Goal: Task Accomplishment & Management: Manage account settings

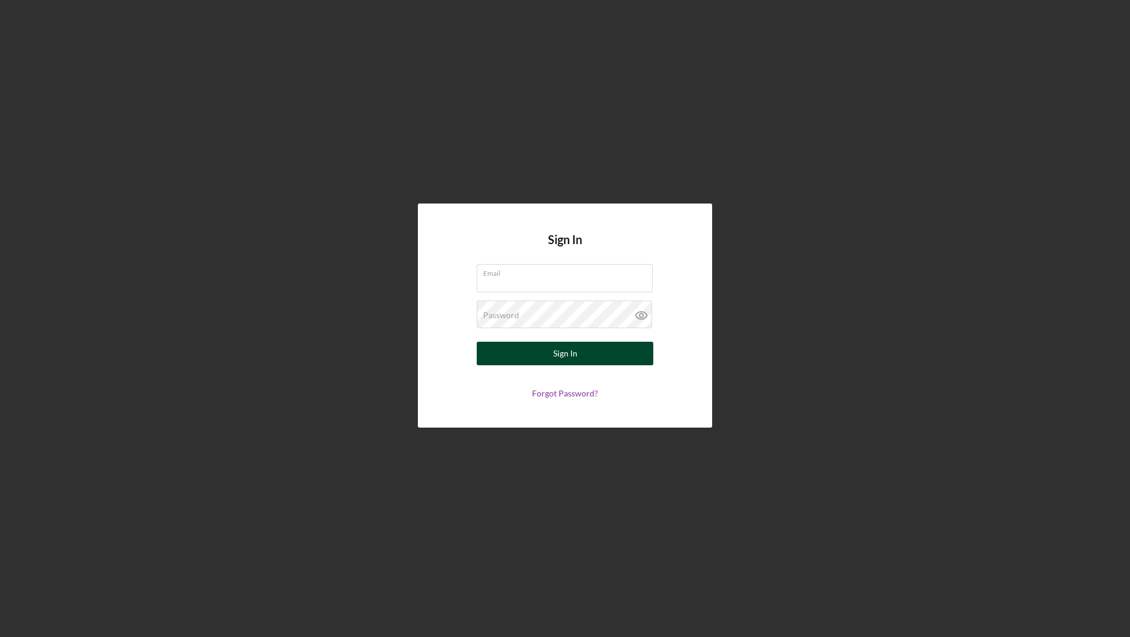
type input "[EMAIL_ADDRESS][DOMAIN_NAME]"
click at [534, 351] on button "Sign In" at bounding box center [565, 354] width 177 height 24
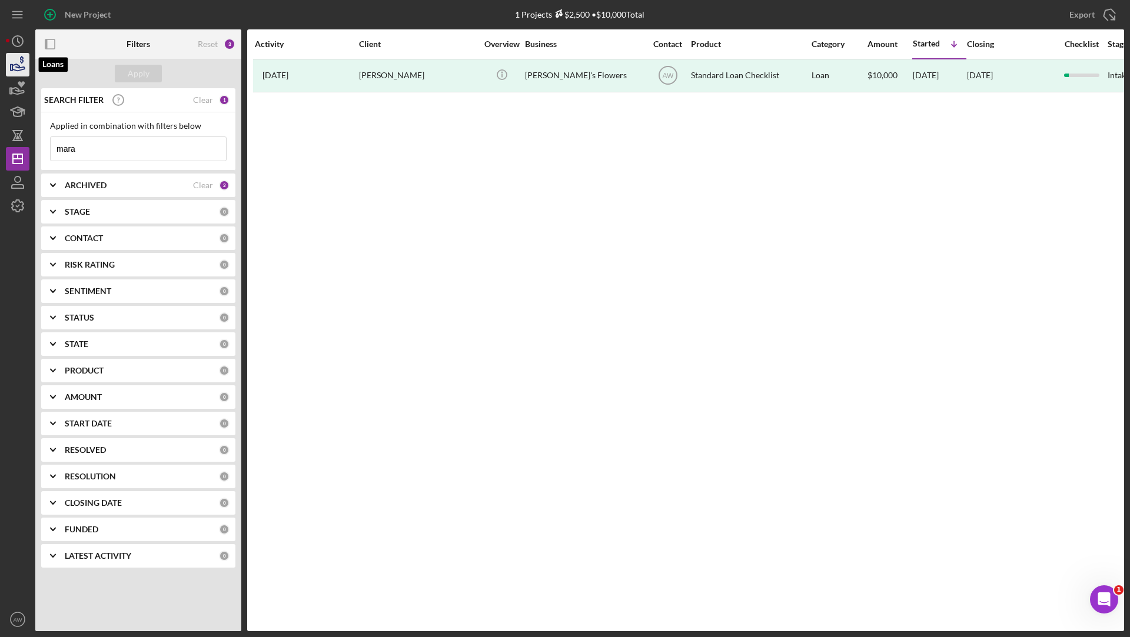
click at [12, 60] on icon "button" at bounding box center [17, 64] width 29 height 29
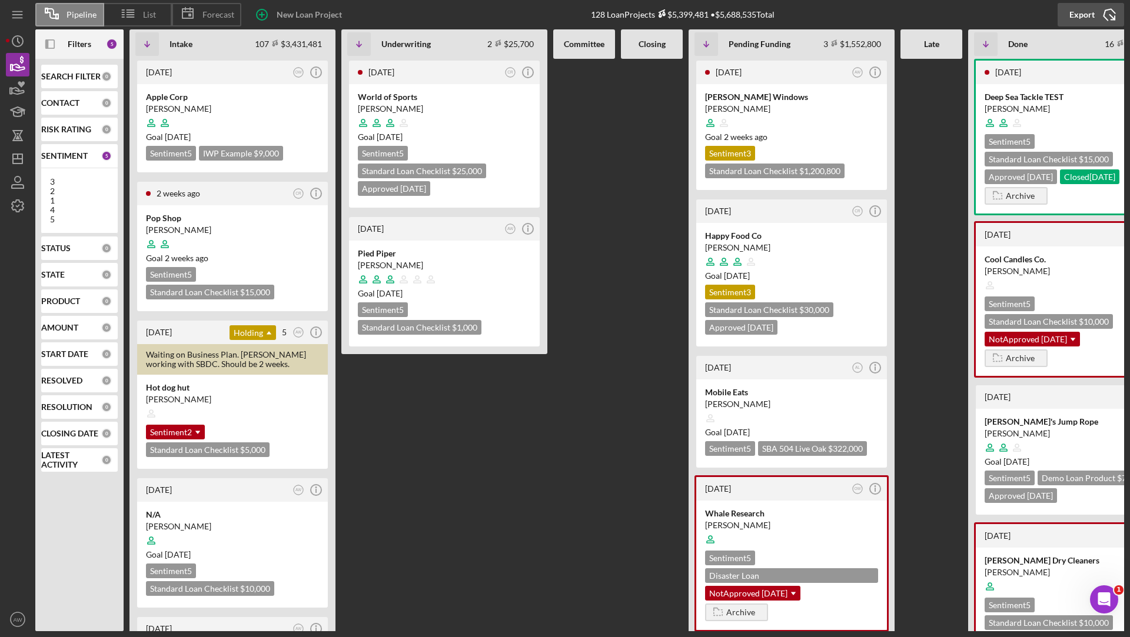
click at [1079, 16] on div "Export" at bounding box center [1081, 15] width 25 height 24
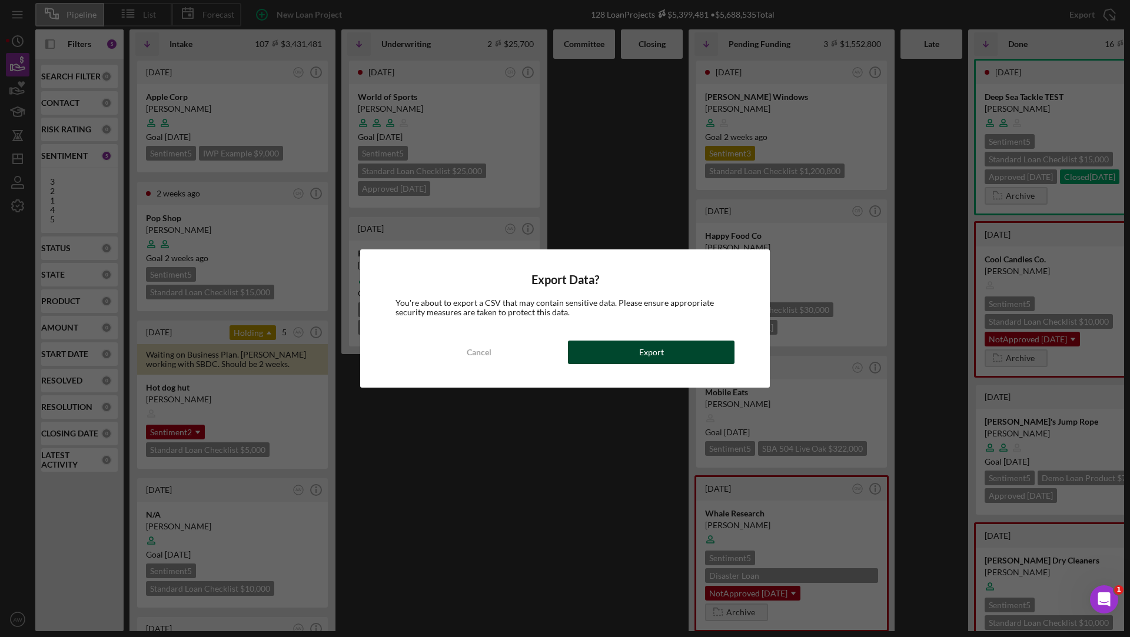
click at [692, 357] on button "Export" at bounding box center [651, 353] width 167 height 24
